Goal: Communication & Community: Answer question/provide support

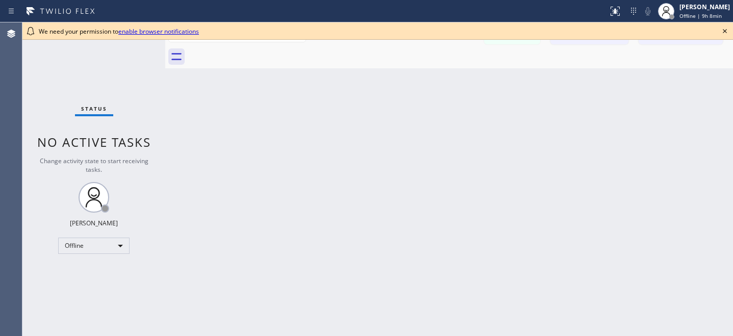
click at [726, 31] on icon at bounding box center [725, 31] width 12 height 12
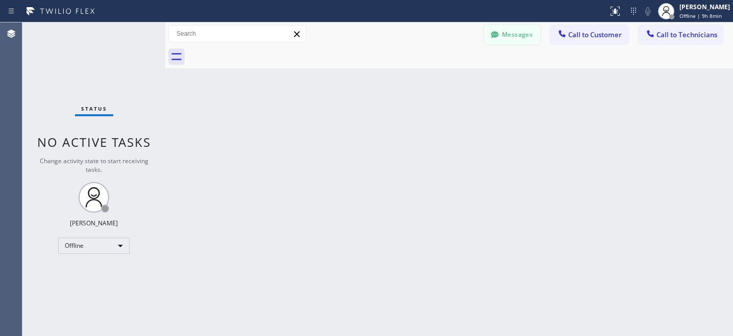
click at [502, 37] on button "Messages" at bounding box center [512, 34] width 56 height 19
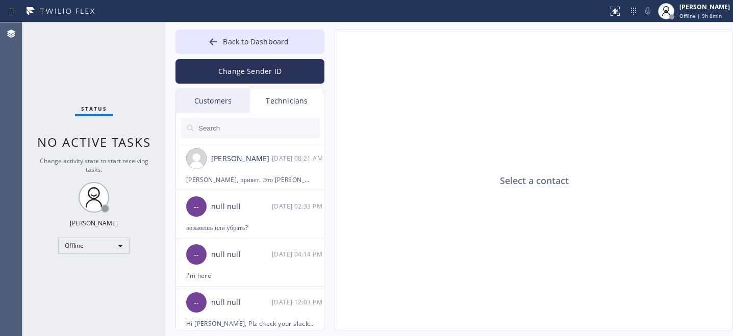
click at [217, 106] on div "Customers" at bounding box center [213, 100] width 74 height 23
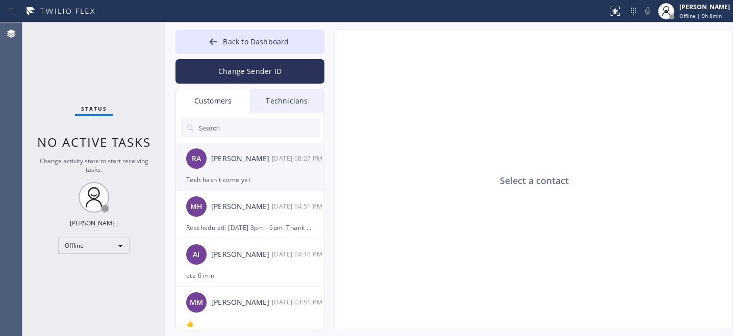
click at [227, 165] on div "RA Raj Arul 08/20 08:27 PM" at bounding box center [250, 158] width 149 height 31
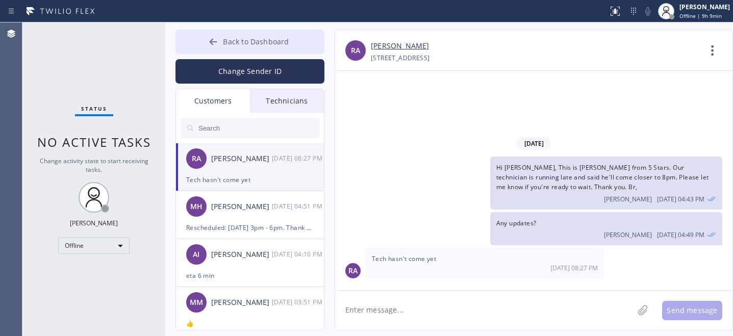
click at [254, 42] on span "Back to Dashboard" at bounding box center [256, 42] width 66 height 10
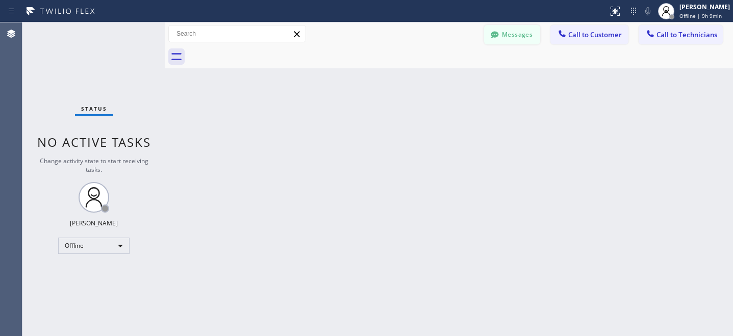
click at [516, 29] on button "Messages" at bounding box center [512, 34] width 56 height 19
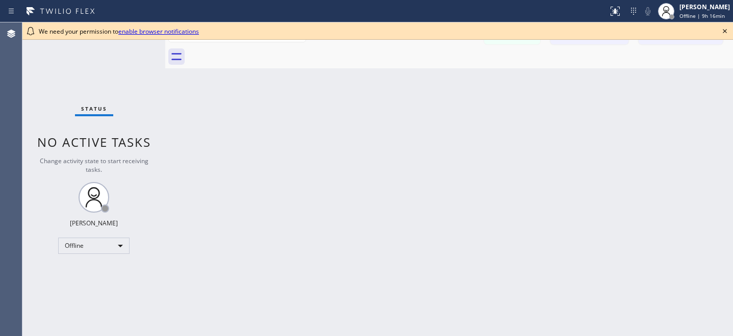
click at [725, 32] on icon at bounding box center [725, 31] width 4 height 4
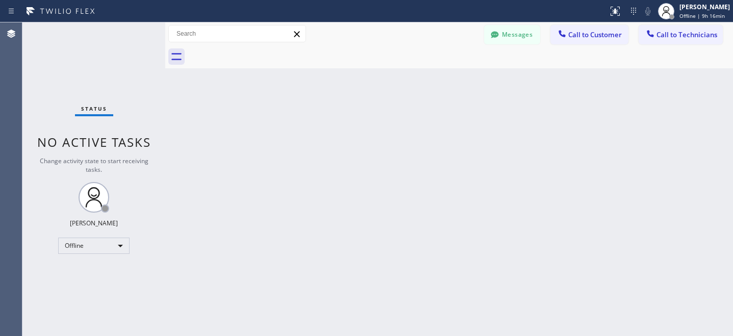
click at [513, 37] on button "Messages" at bounding box center [512, 34] width 56 height 19
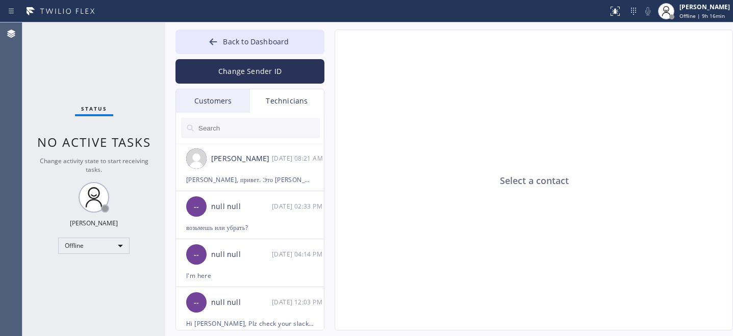
click at [231, 104] on div "Customers" at bounding box center [213, 100] width 74 height 23
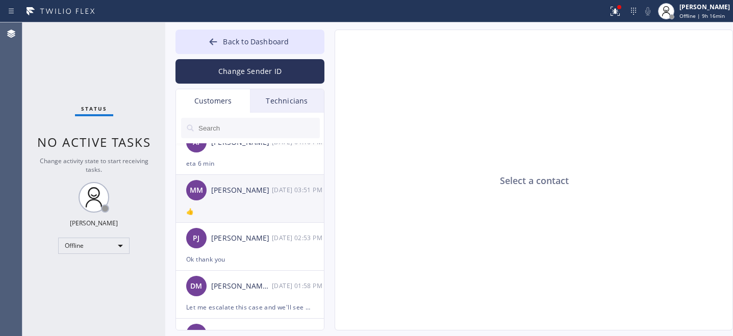
scroll to position [122, 0]
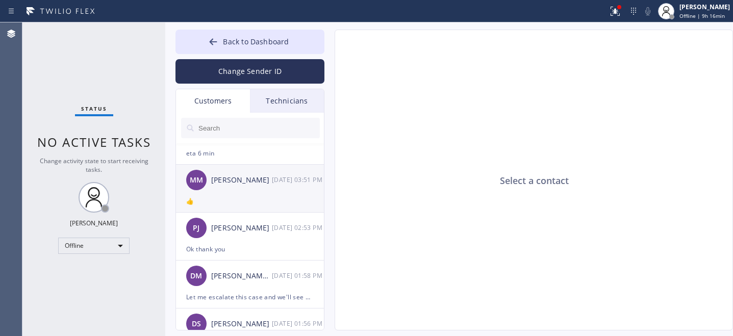
click at [273, 189] on div "MM [PERSON_NAME] [DATE] 03:51 PM" at bounding box center [250, 180] width 149 height 31
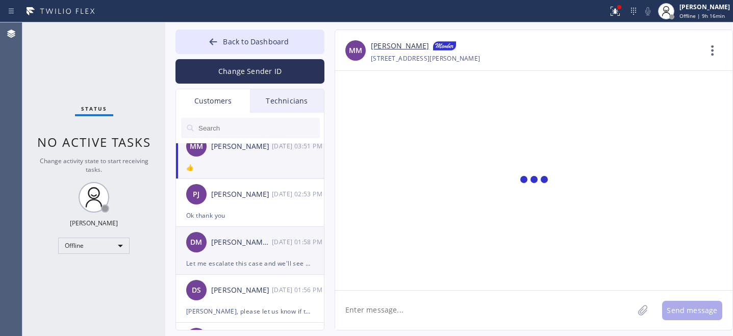
click at [241, 245] on div "[PERSON_NAME]/[PERSON_NAME]" at bounding box center [241, 243] width 61 height 12
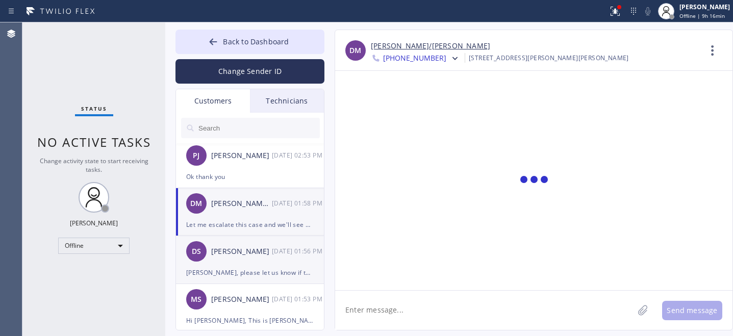
scroll to position [195, 0]
drag, startPoint x: 243, startPoint y: 254, endPoint x: 255, endPoint y: 248, distance: 13.0
click at [243, 254] on div "[PERSON_NAME]" at bounding box center [241, 251] width 61 height 12
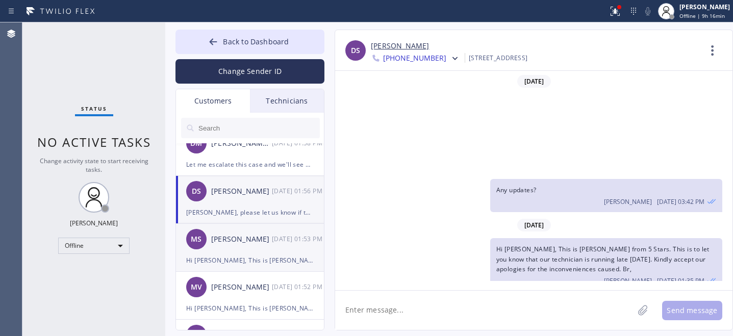
scroll to position [77, 0]
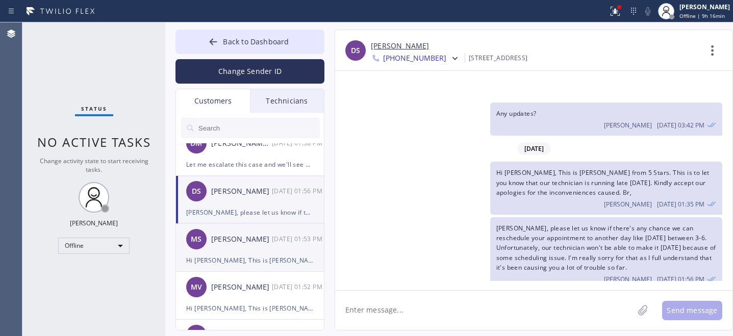
click at [243, 255] on div "Hi [PERSON_NAME], This is [PERSON_NAME] from 5 Stars. We had the appointment wi…" at bounding box center [250, 261] width 128 height 12
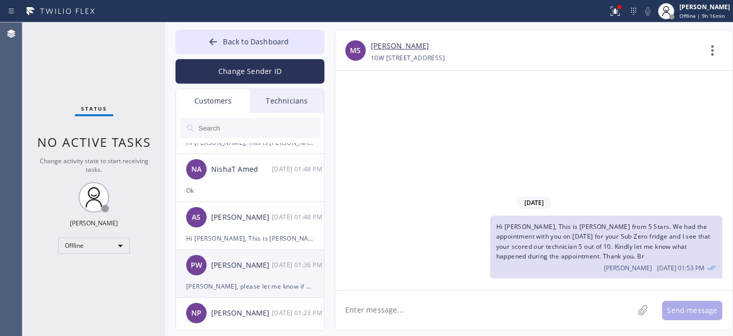
scroll to position [430, 0]
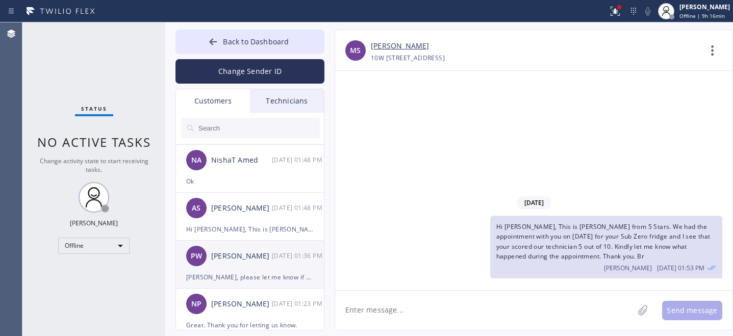
click at [241, 256] on div "[PERSON_NAME]" at bounding box center [241, 256] width 61 height 12
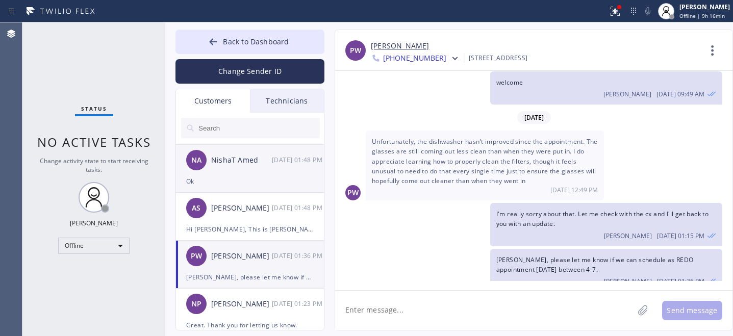
scroll to position [0, 0]
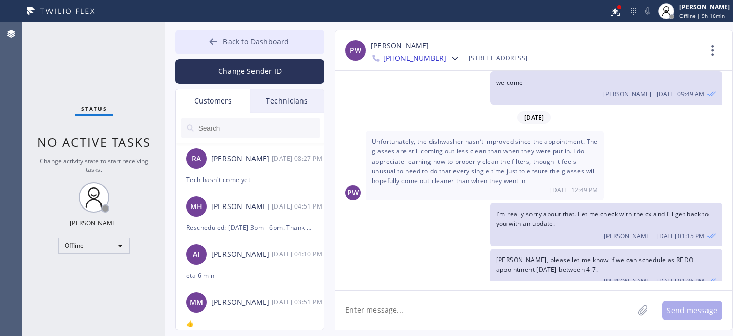
click at [221, 42] on button "Back to Dashboard" at bounding box center [249, 42] width 149 height 24
